Goal: Complete application form

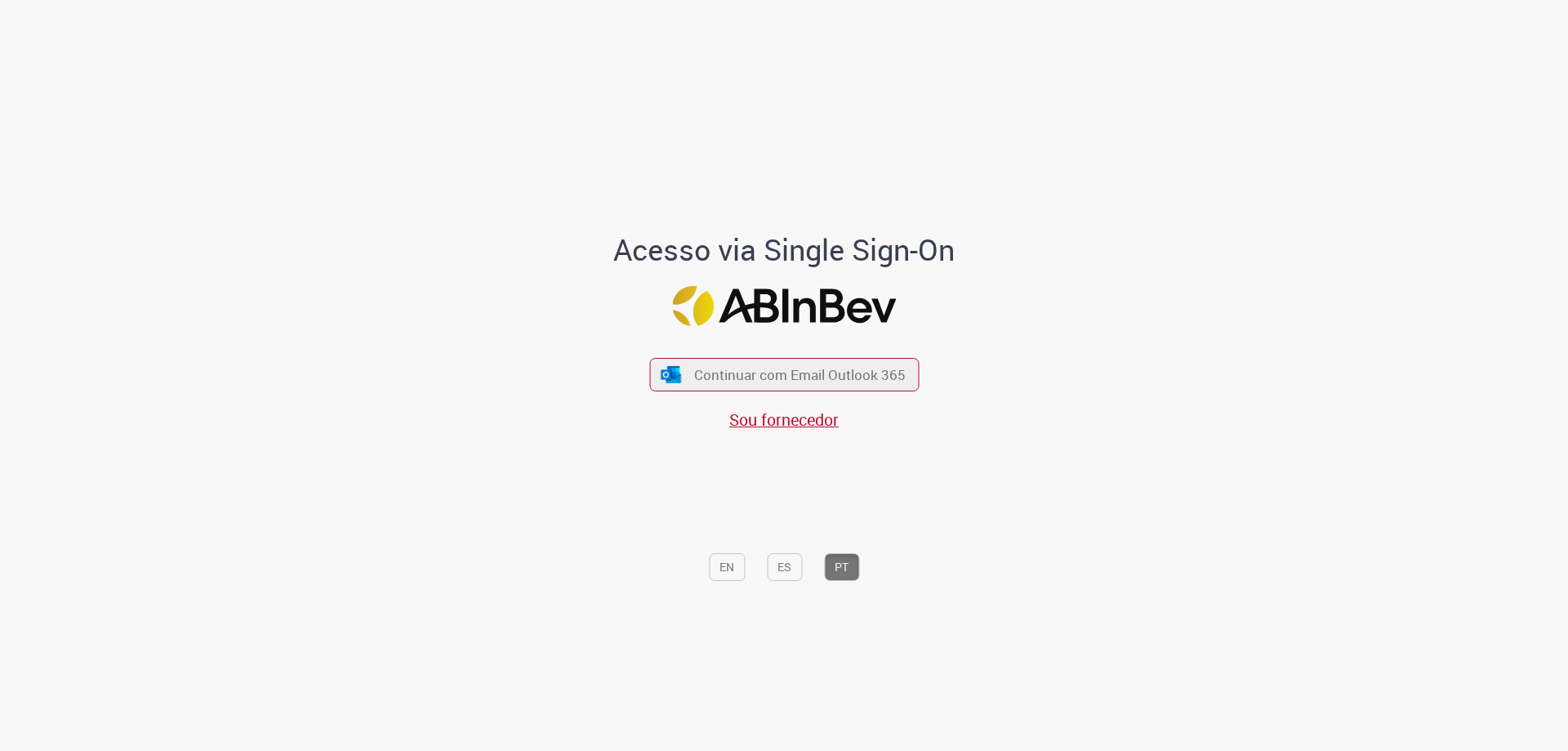
click at [768, 379] on span "Continuar com Email Outlook 365" at bounding box center [800, 374] width 211 height 19
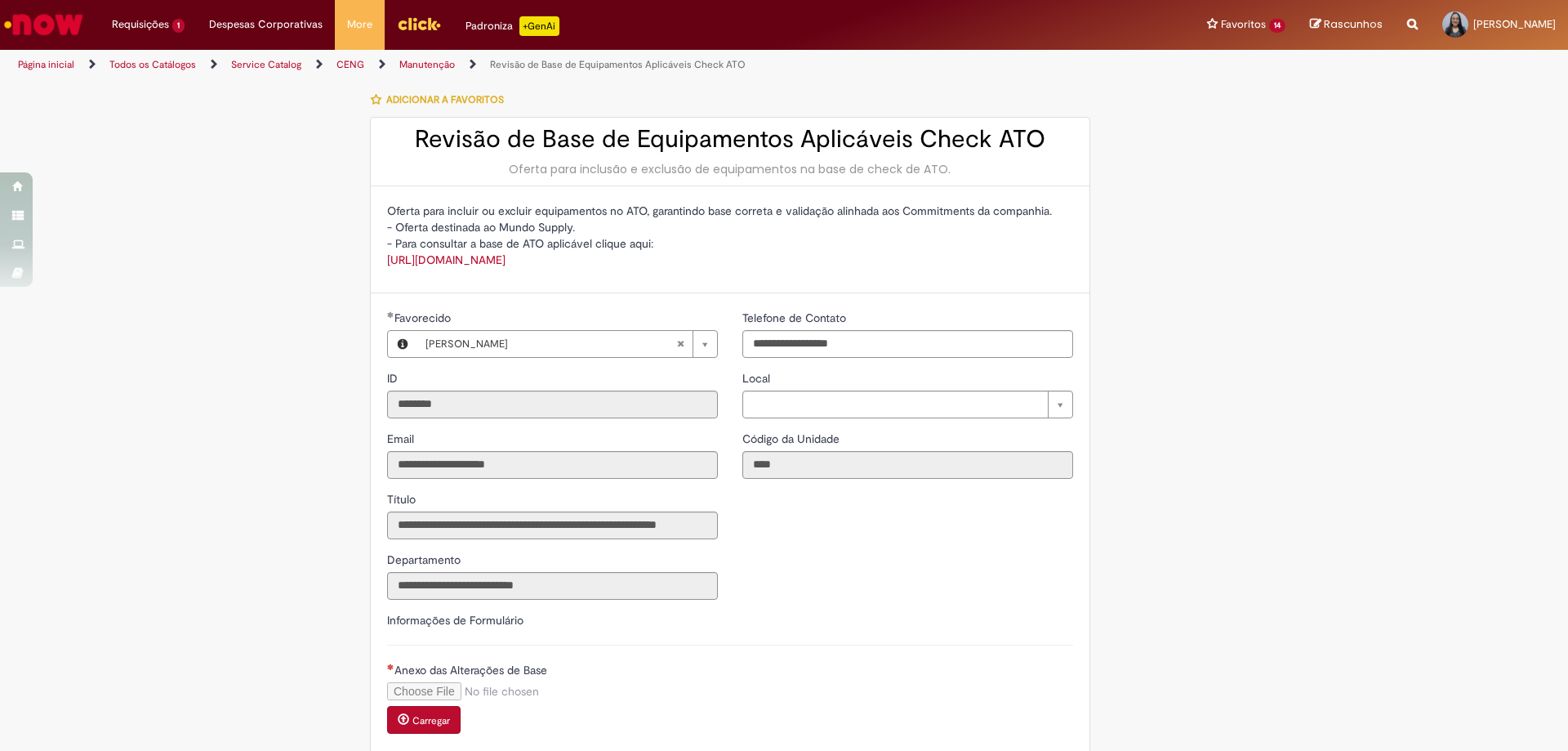
type input "**********"
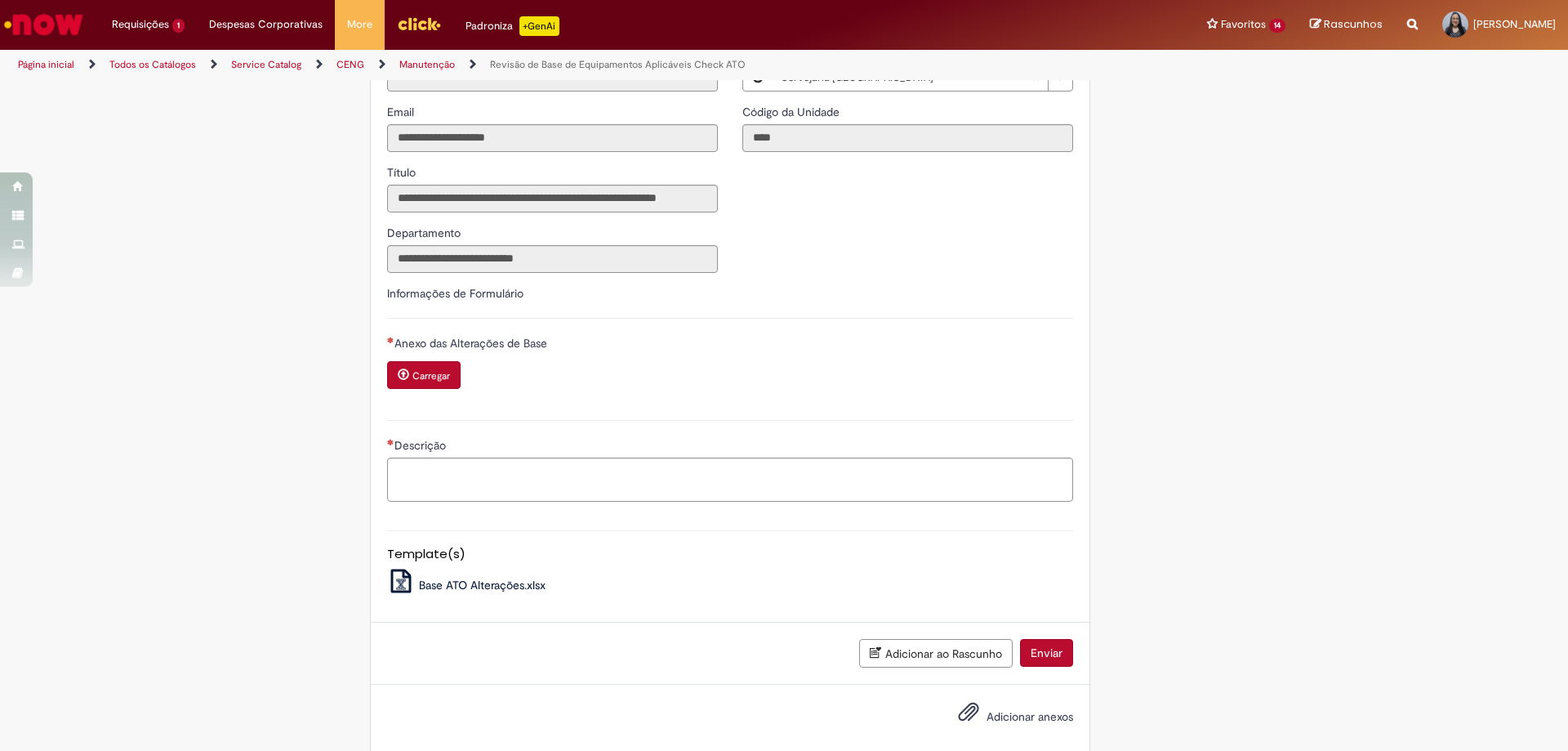
scroll to position [366, 0]
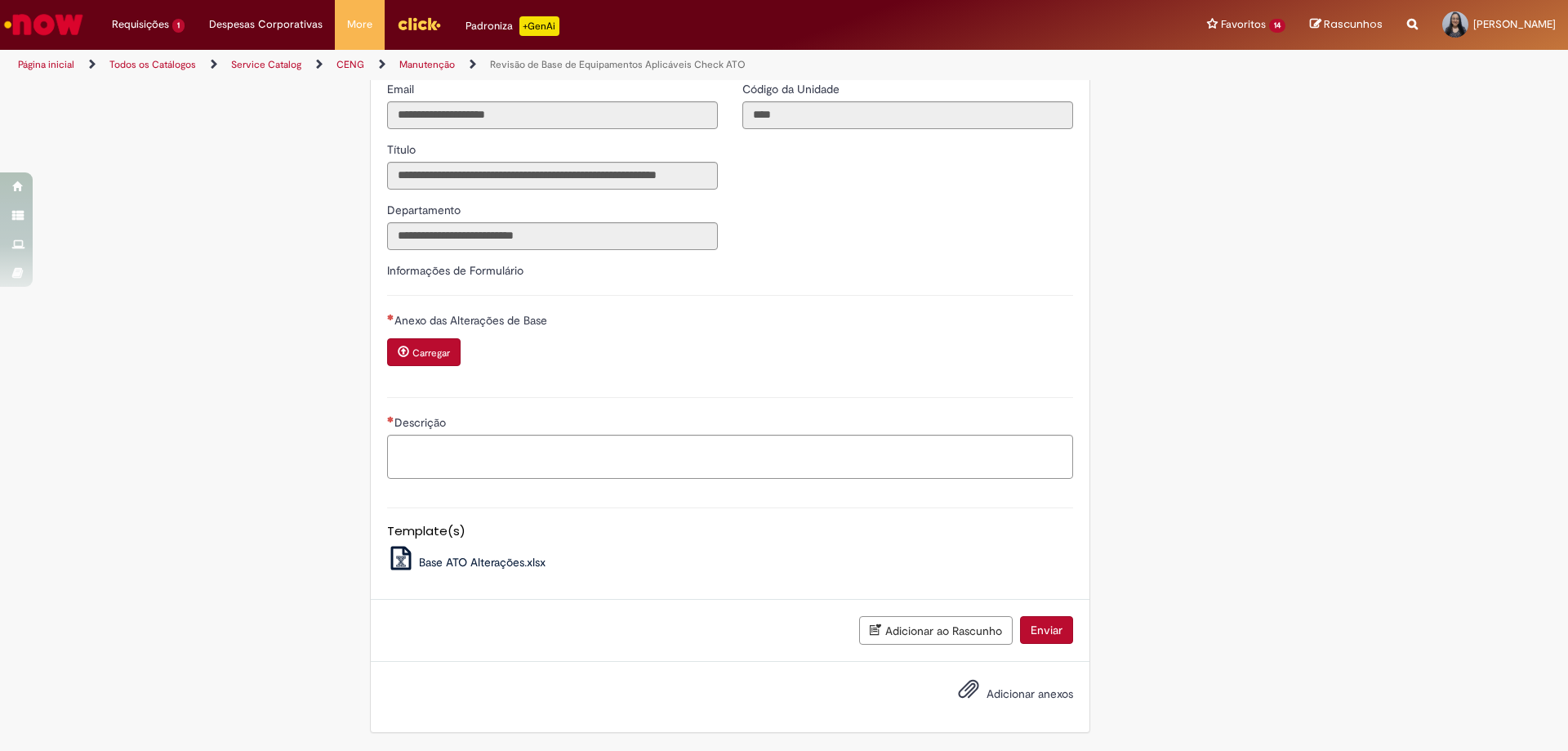
click at [444, 563] on span "Base ATO Alterações.xlsx" at bounding box center [482, 561] width 126 height 15
